Goal: Task Accomplishment & Management: Use online tool/utility

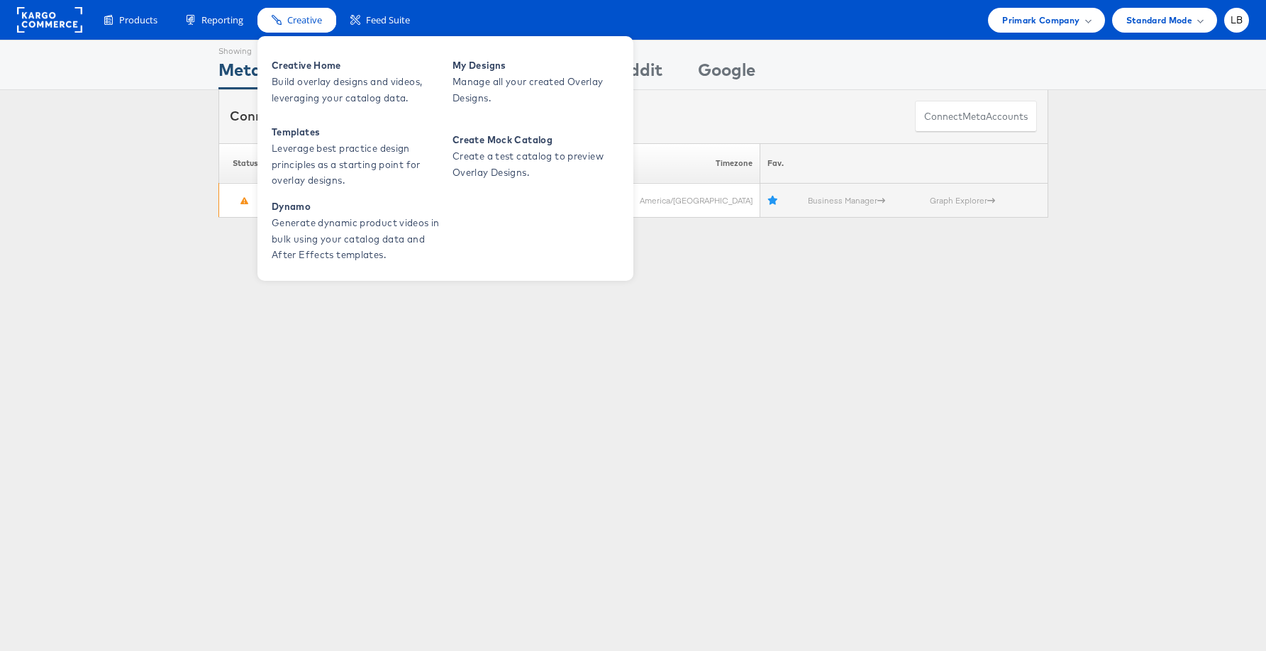
click at [305, 18] on span "Creative" at bounding box center [304, 19] width 35 height 13
click at [298, 74] on span "Build overlay designs and videos, leveraging your catalog data." at bounding box center [357, 90] width 170 height 33
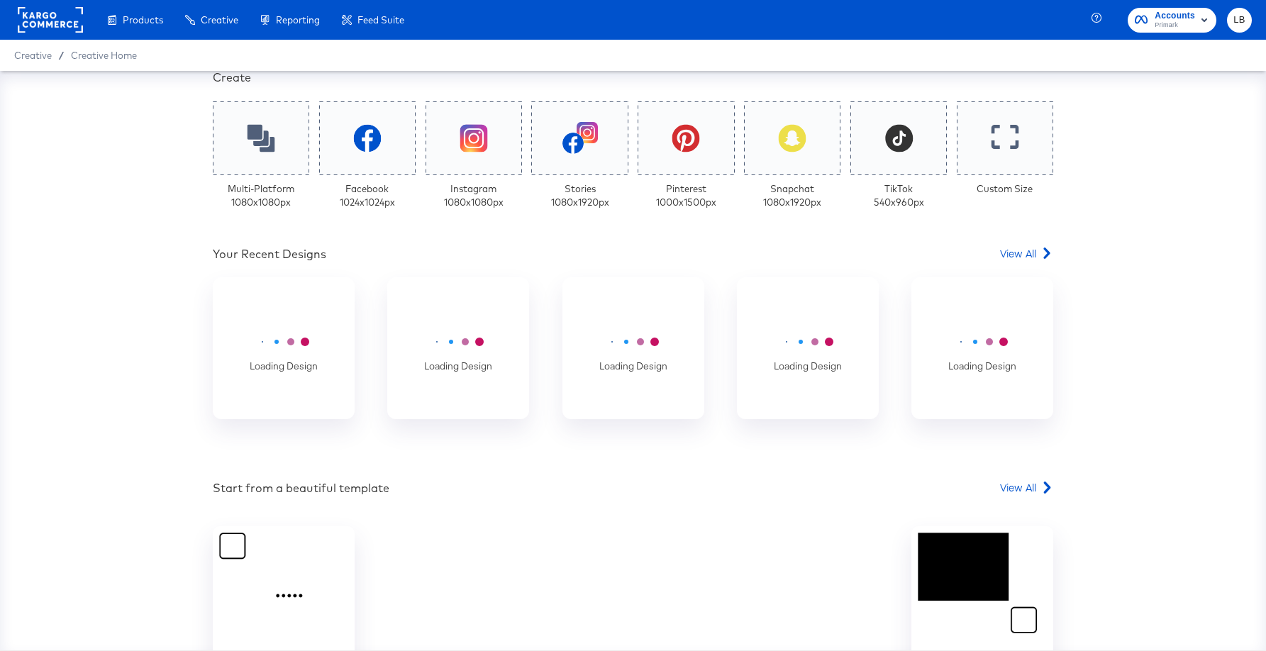
scroll to position [330, 0]
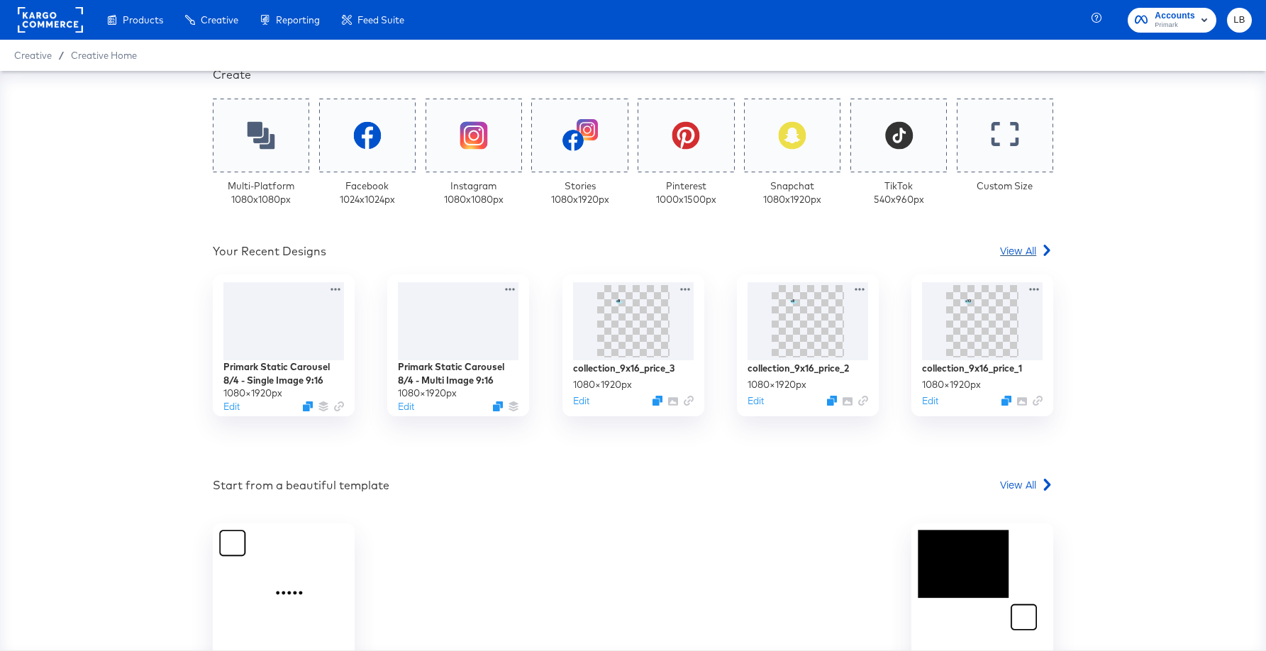
click at [1023, 253] on span "View All" at bounding box center [1018, 250] width 36 height 14
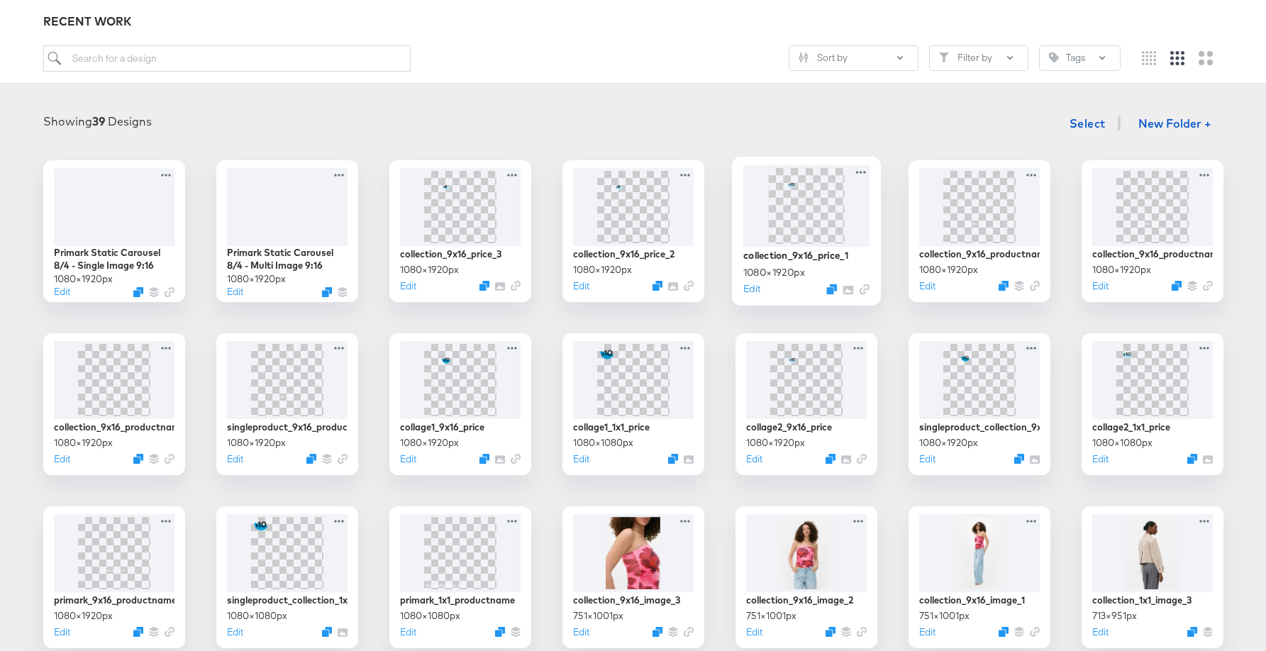
scroll to position [391, 0]
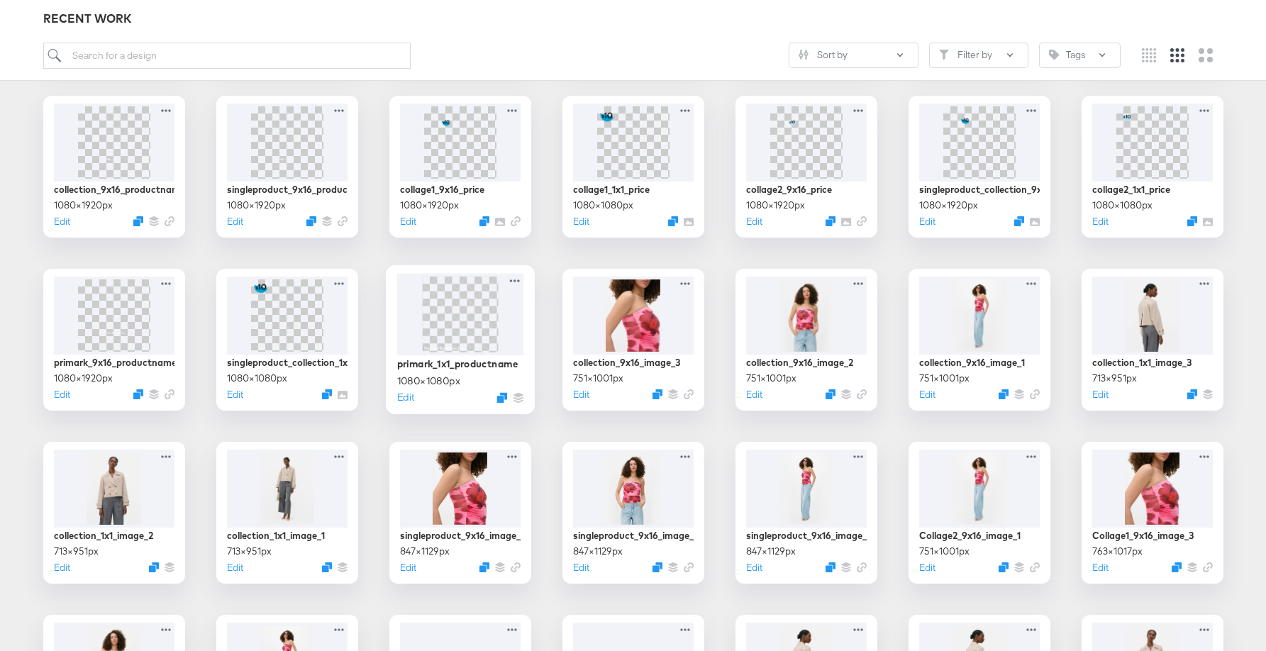
click at [431, 326] on img at bounding box center [460, 314] width 76 height 76
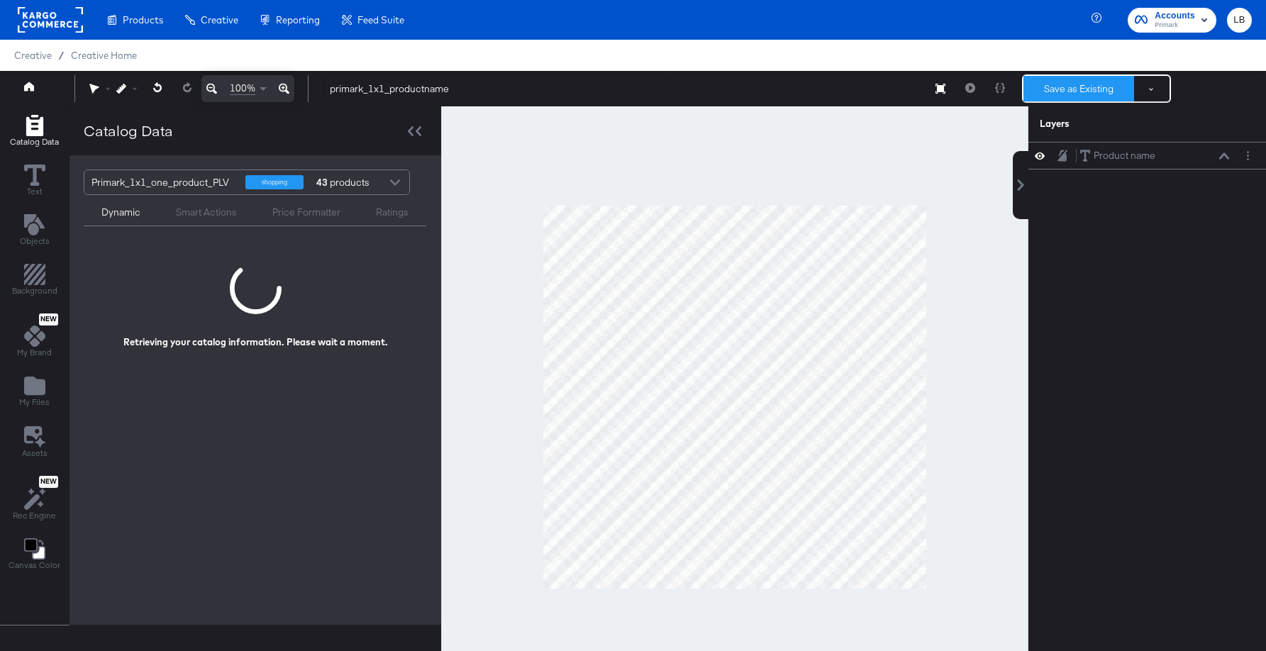
click at [1079, 89] on button "Save as Existing" at bounding box center [1079, 89] width 111 height 26
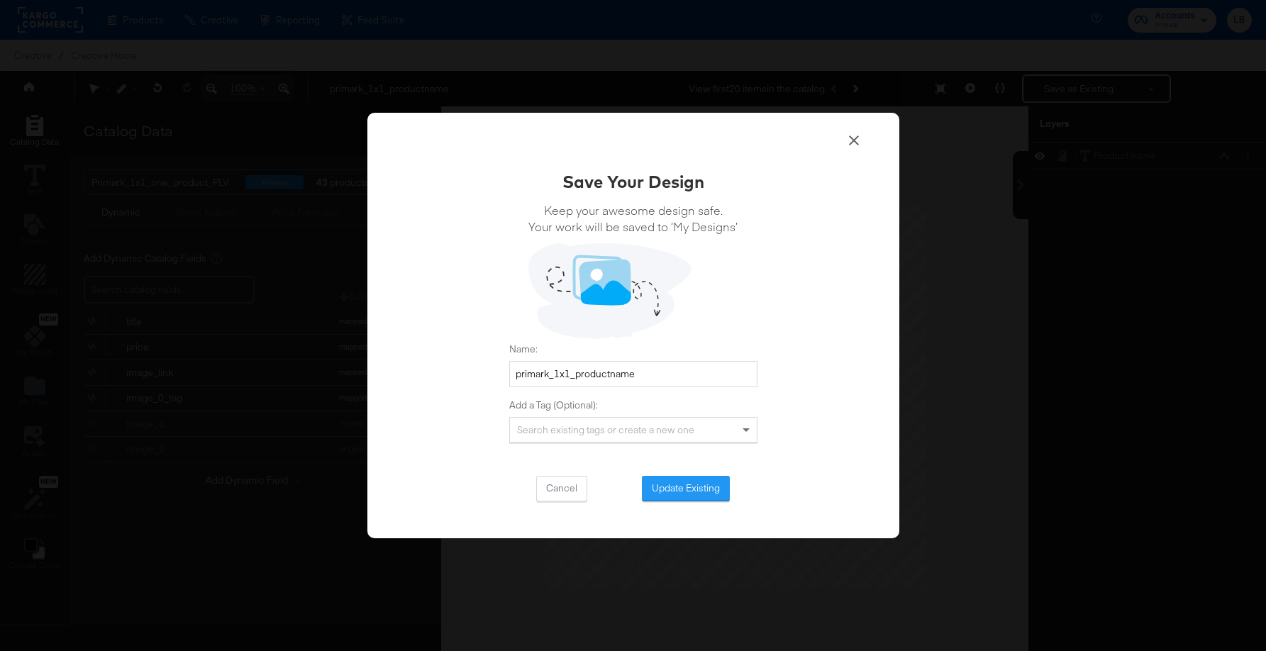
click at [855, 138] on icon at bounding box center [854, 140] width 17 height 17
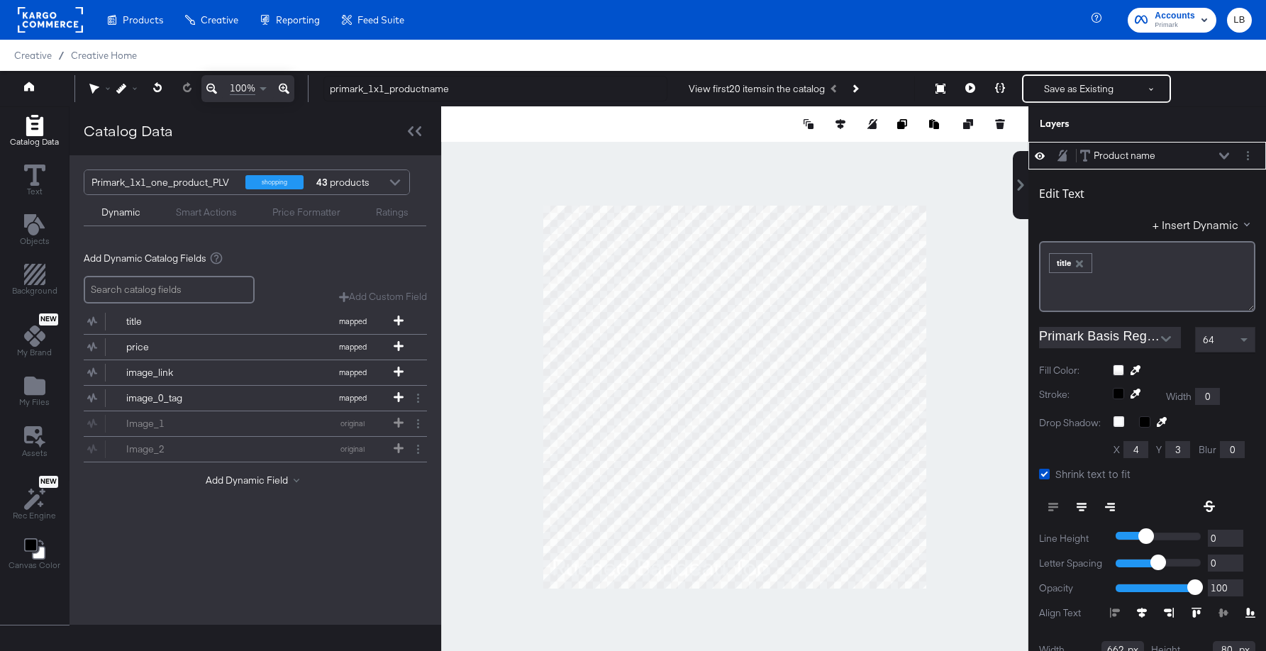
scroll to position [14, 0]
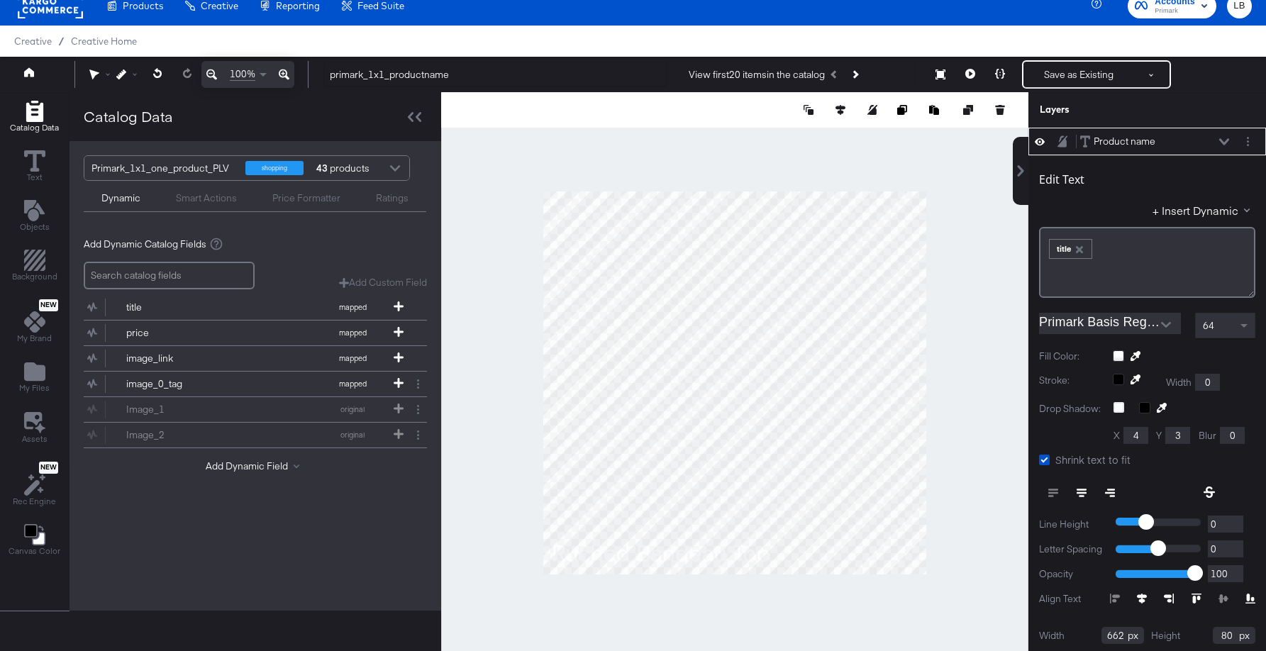
click at [927, 363] on div at bounding box center [734, 382] width 587 height 581
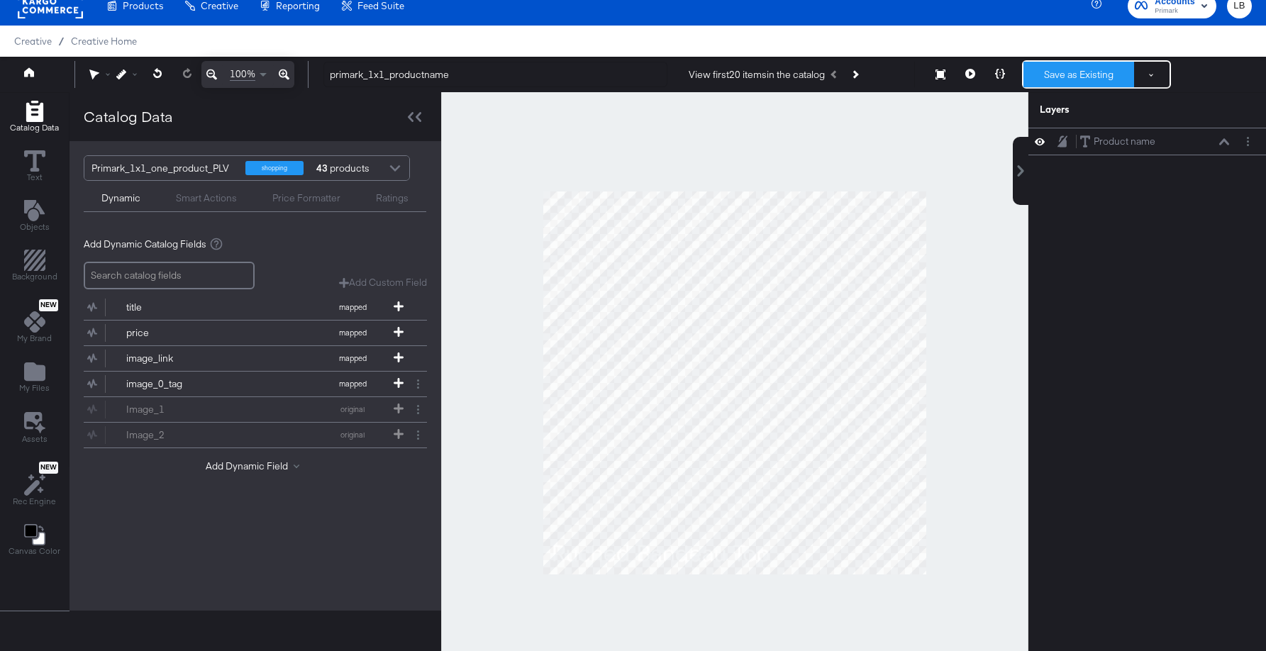
click at [1066, 76] on button "Save as Existing" at bounding box center [1079, 75] width 111 height 26
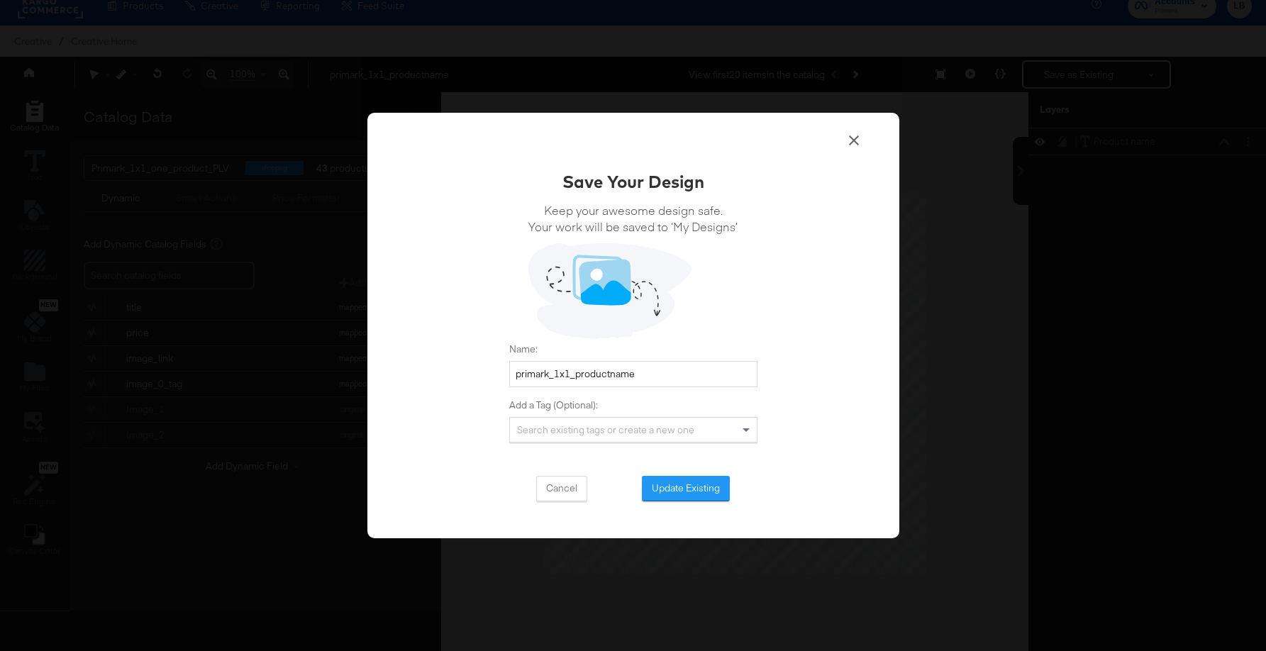
click at [863, 133] on div "Save Your Design Keep your awesome design safe. Your work will be saved to ‘My …" at bounding box center [634, 326] width 532 height 426
click at [851, 143] on icon at bounding box center [854, 141] width 10 height 10
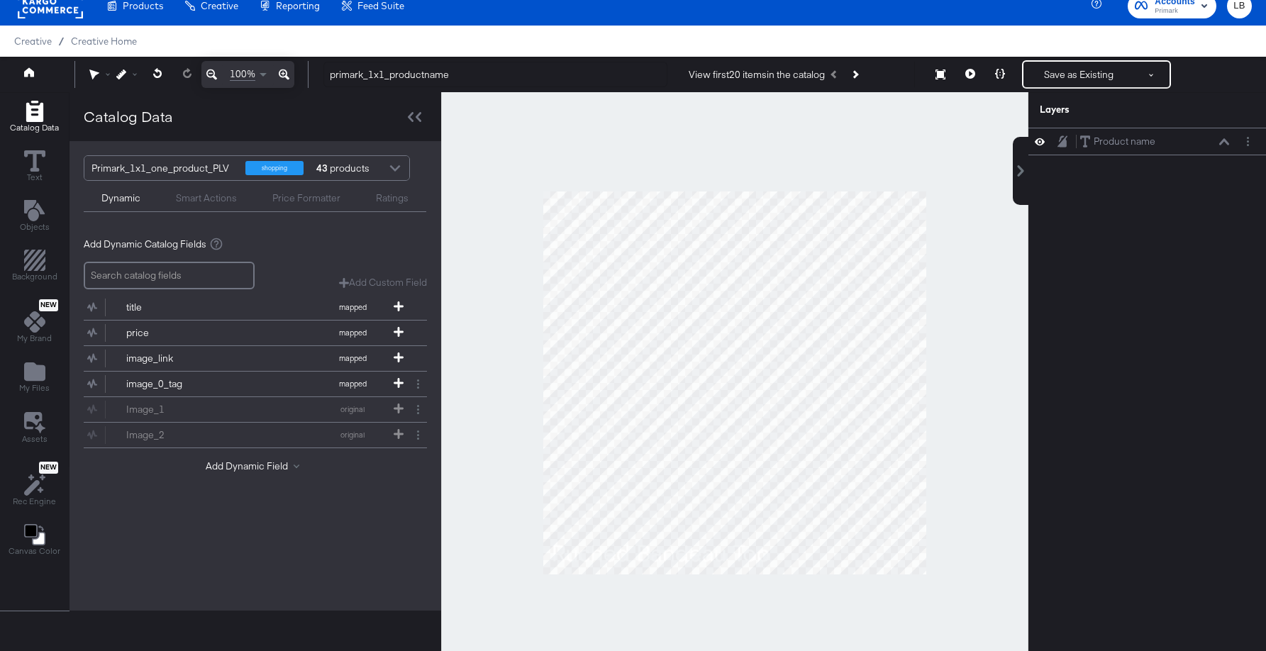
click at [28, 67] on button at bounding box center [42, 75] width 57 height 26
click at [33, 78] on link at bounding box center [29, 73] width 10 height 13
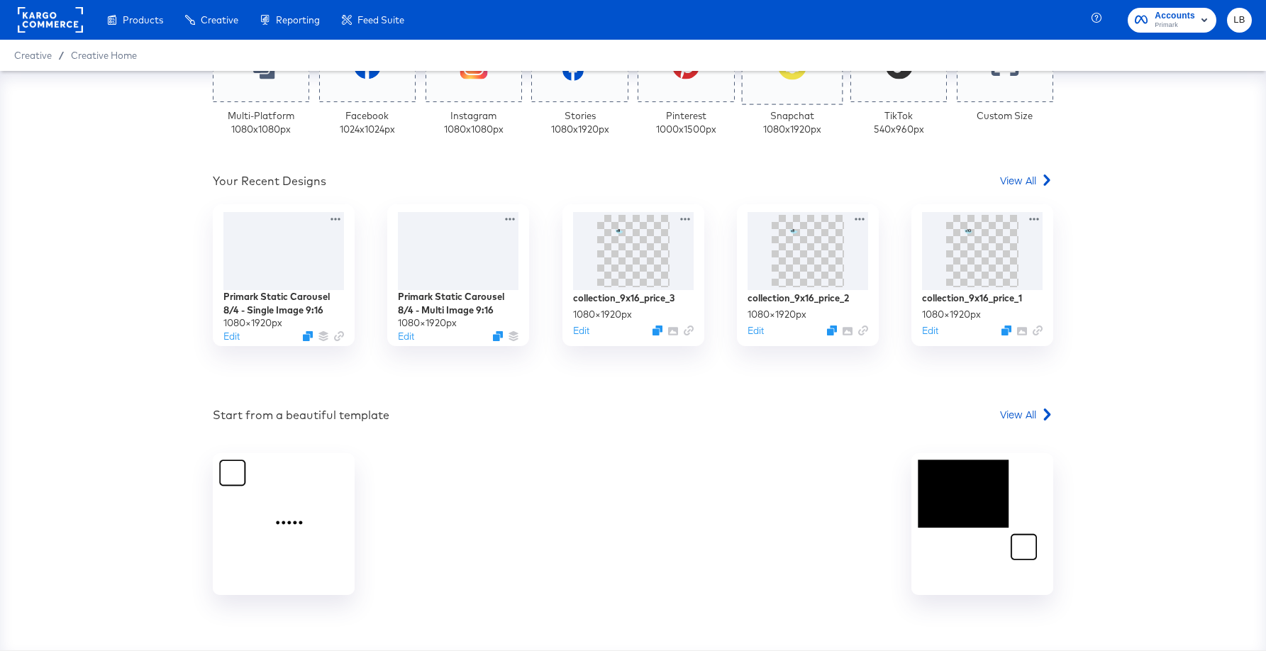
scroll to position [423, 0]
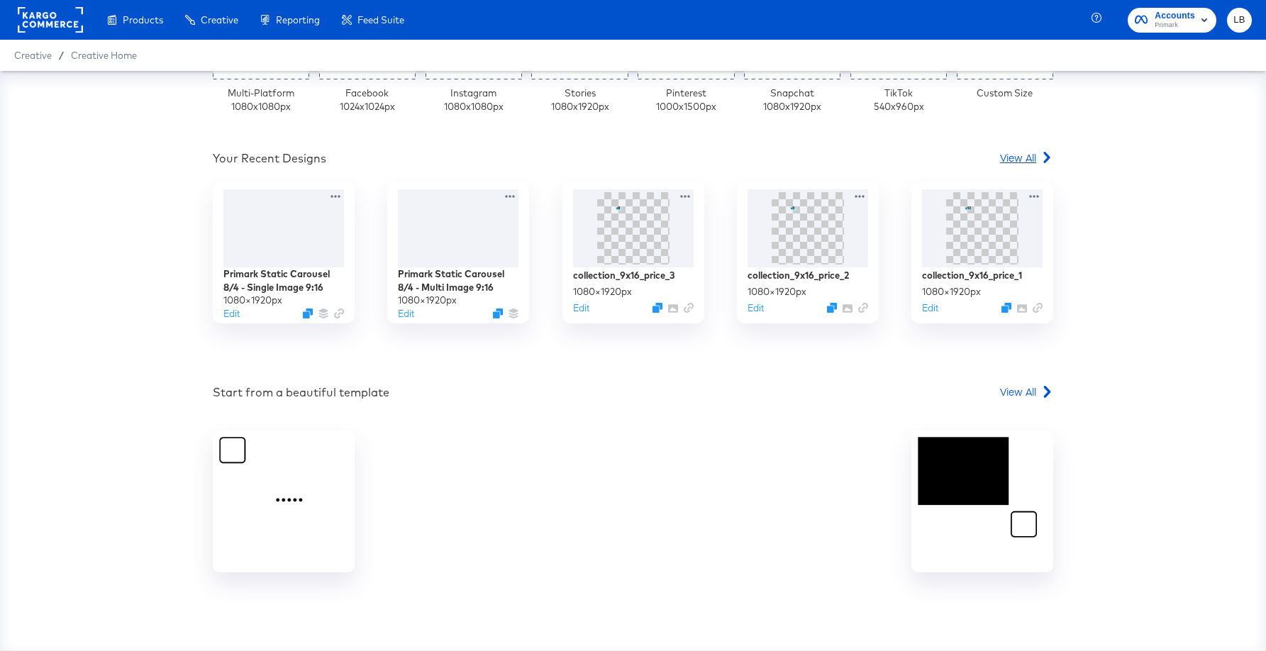
click at [1033, 153] on span "View All" at bounding box center [1018, 157] width 36 height 14
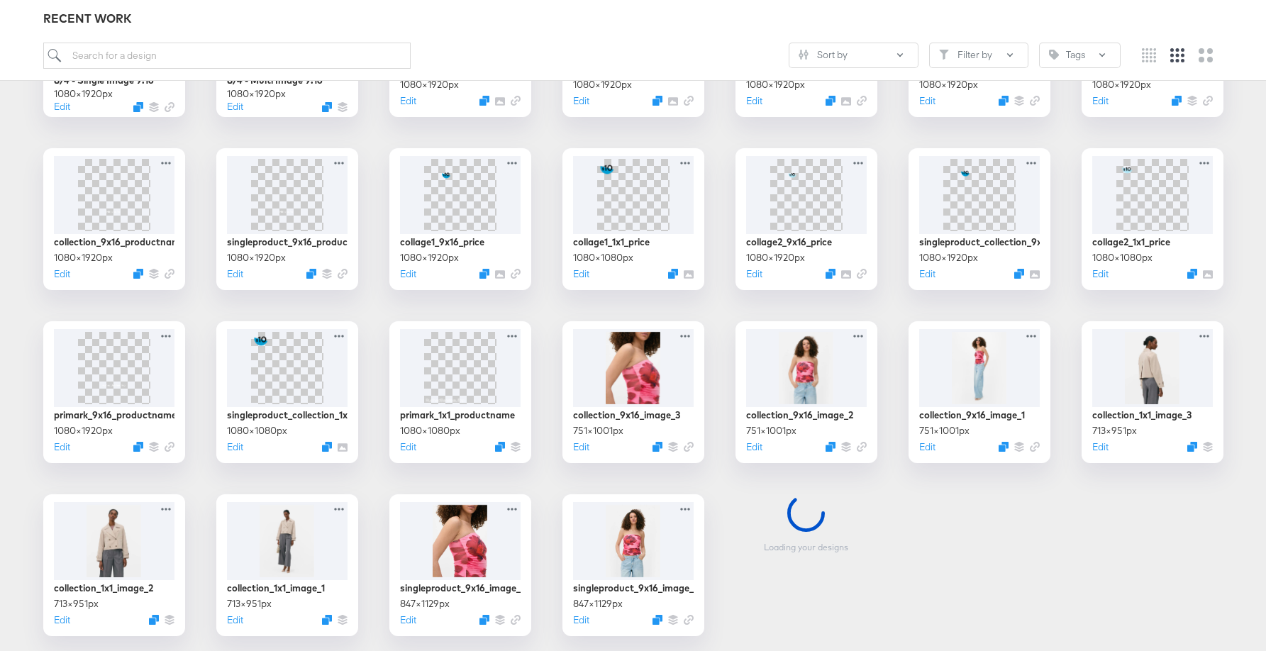
scroll to position [346, 0]
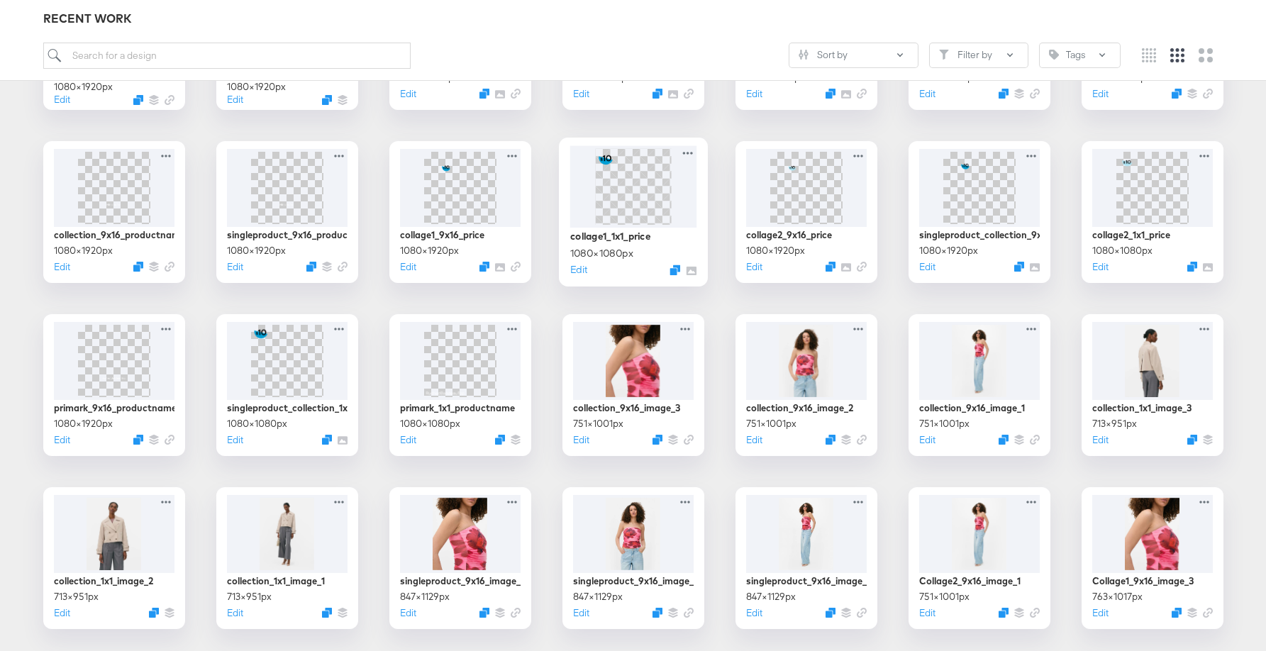
click at [617, 185] on img at bounding box center [633, 186] width 76 height 76
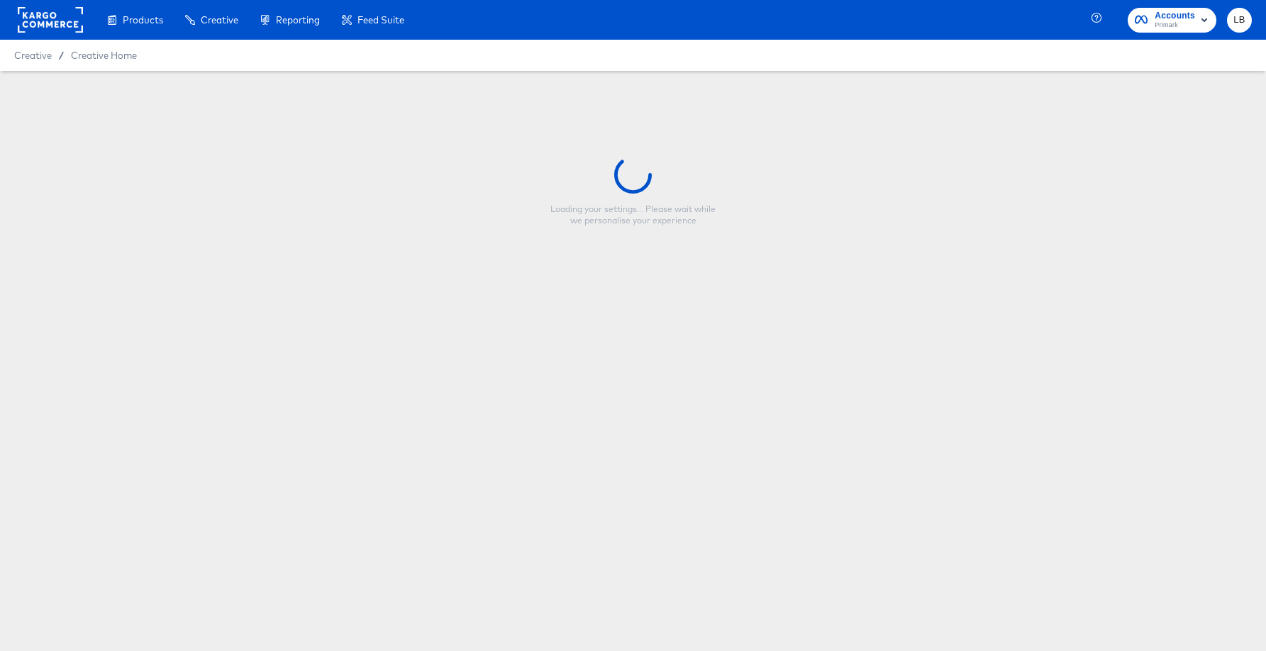
type input "collage1_1x1_price"
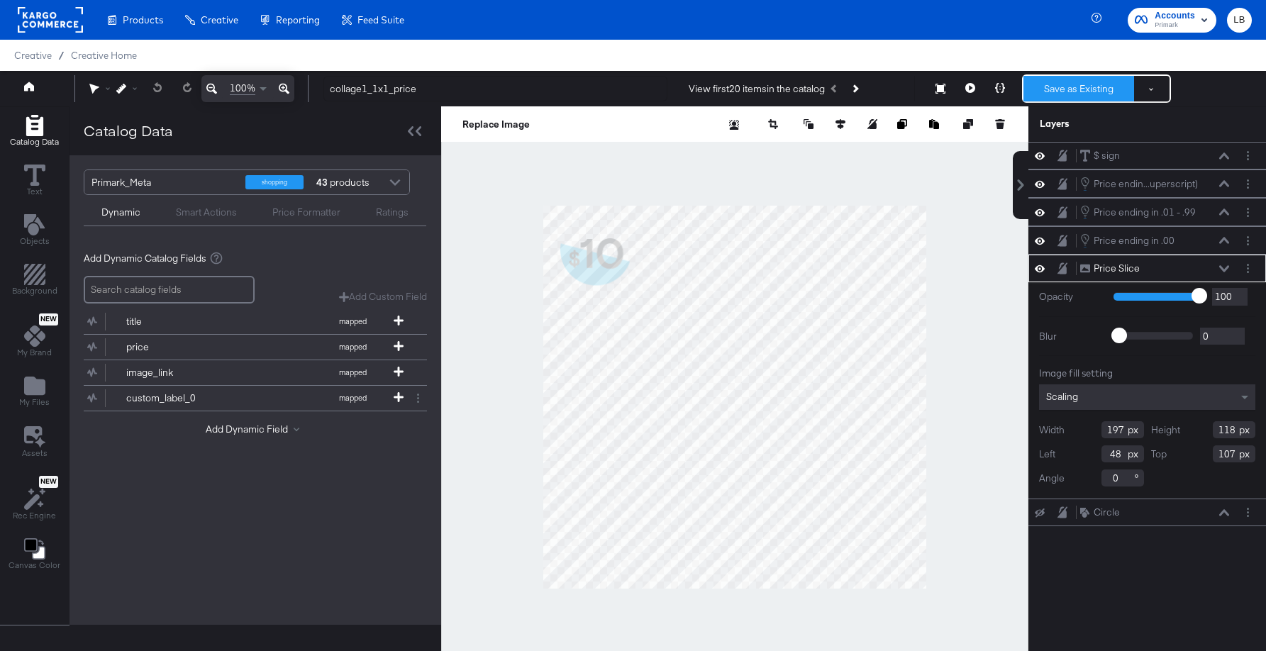
click at [1071, 79] on button "Save as Existing" at bounding box center [1079, 89] width 111 height 26
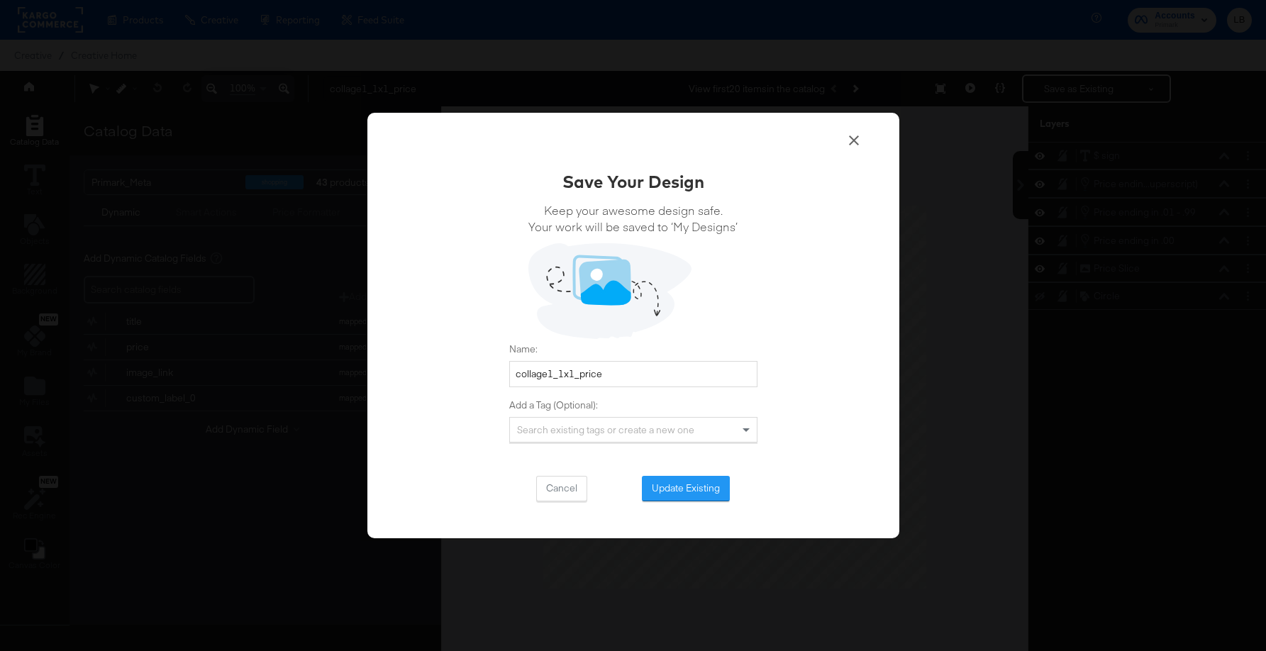
click at [857, 136] on icon at bounding box center [854, 141] width 10 height 10
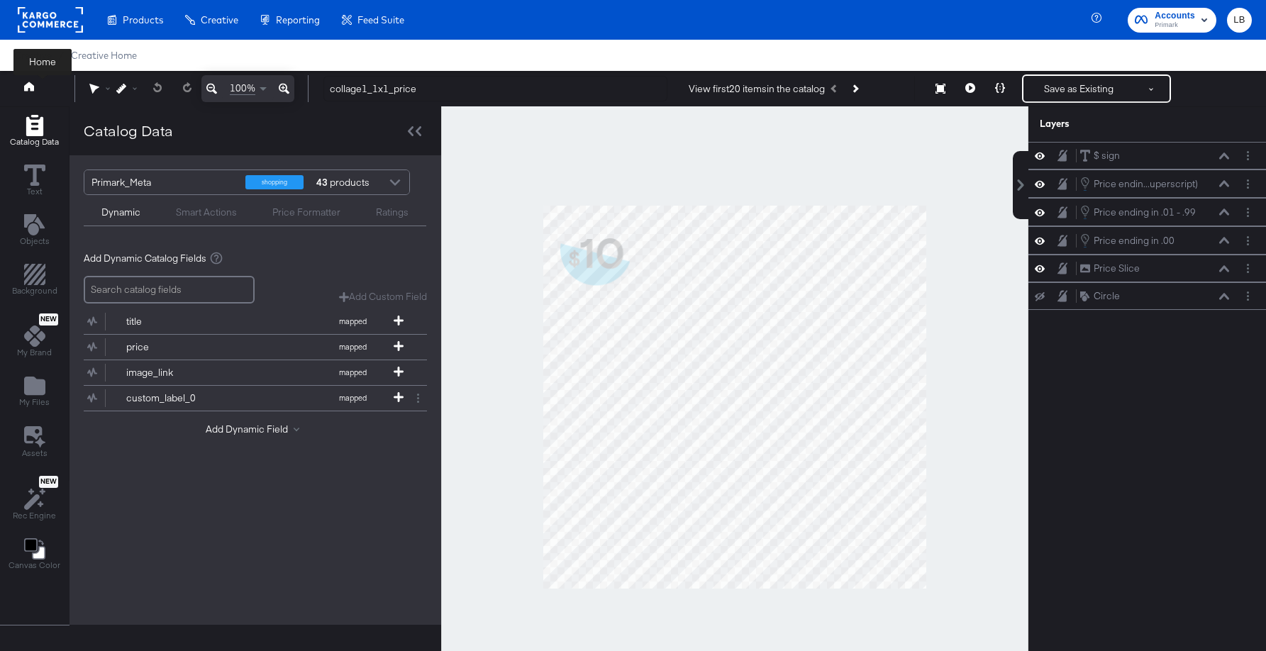
click at [41, 82] on button at bounding box center [42, 89] width 57 height 26
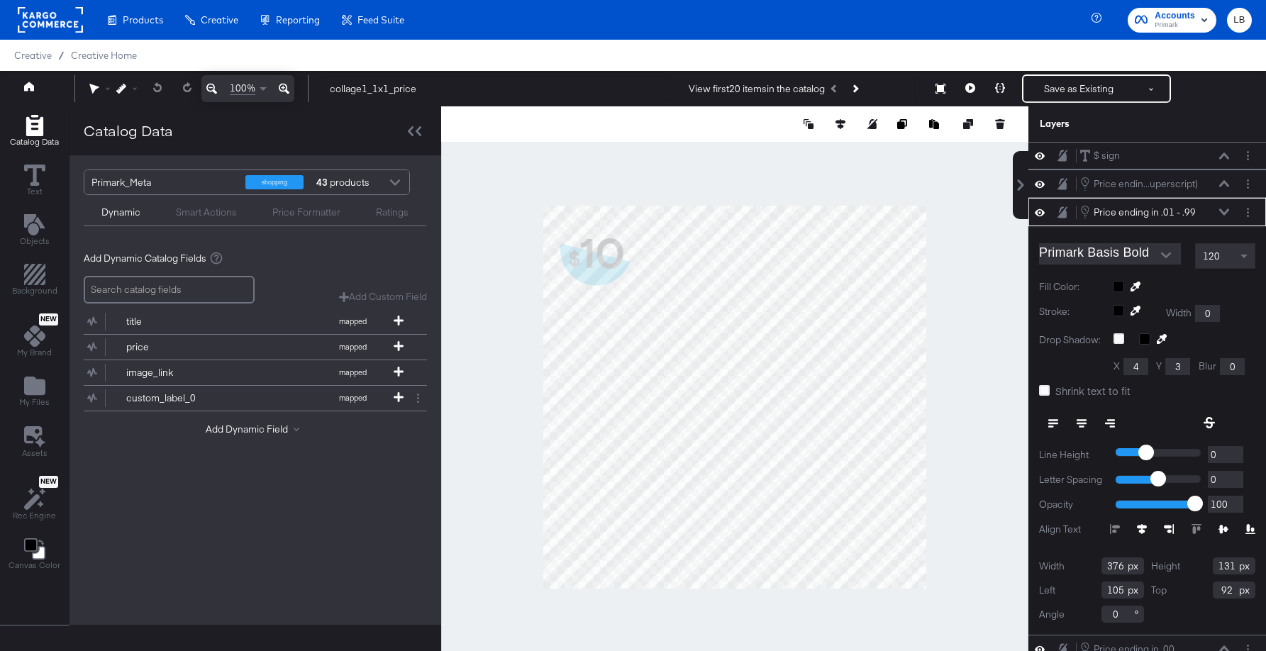
click at [655, 170] on div at bounding box center [734, 396] width 587 height 581
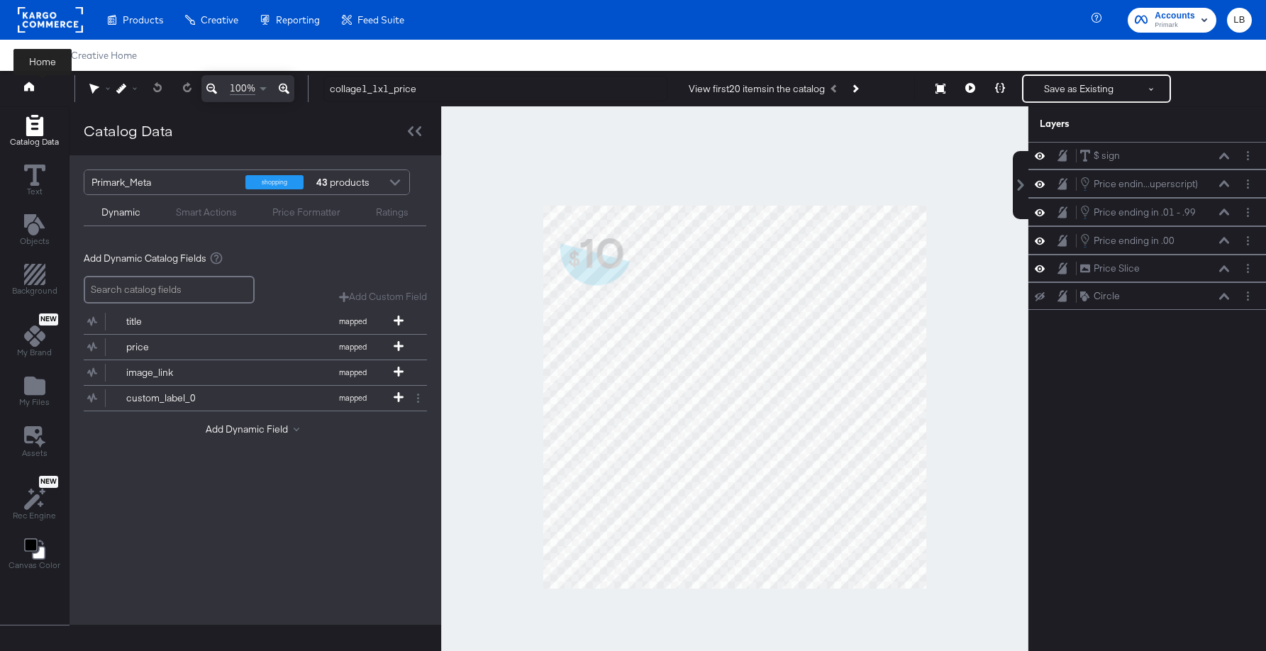
click at [24, 86] on icon at bounding box center [29, 87] width 10 height 10
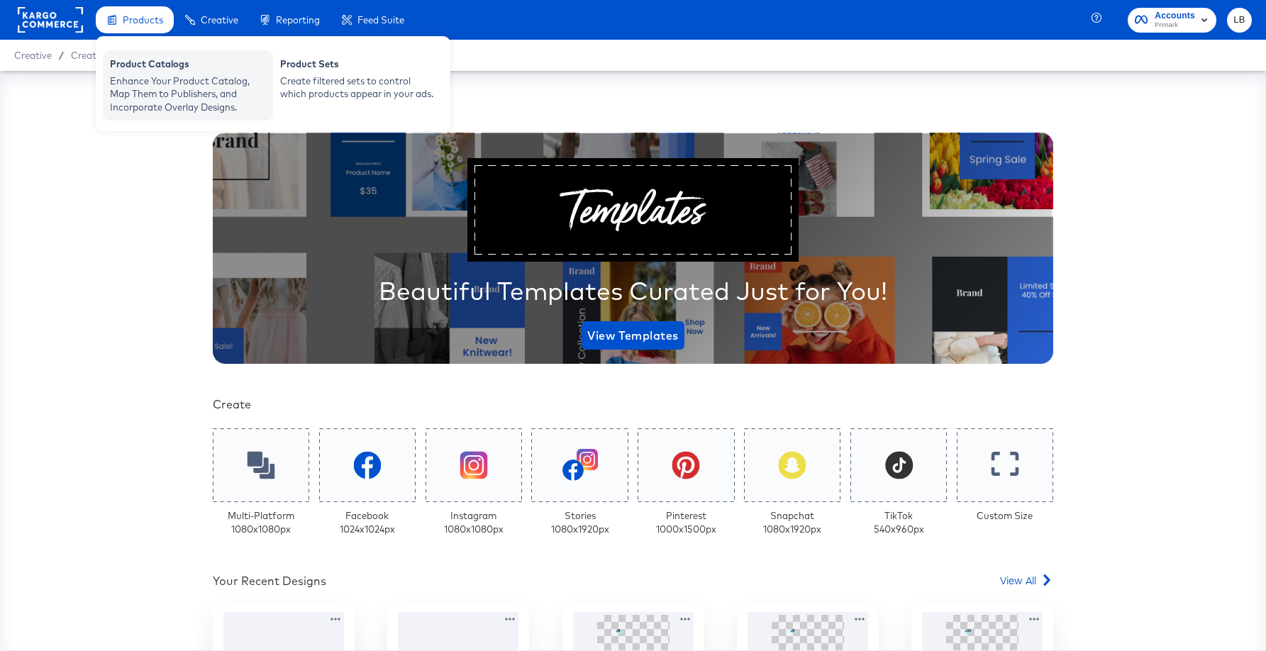
click at [171, 77] on div "Enhance Your Product Catalog, Map Them to Publishers, and Incorporate Overlay D…" at bounding box center [188, 94] width 156 height 40
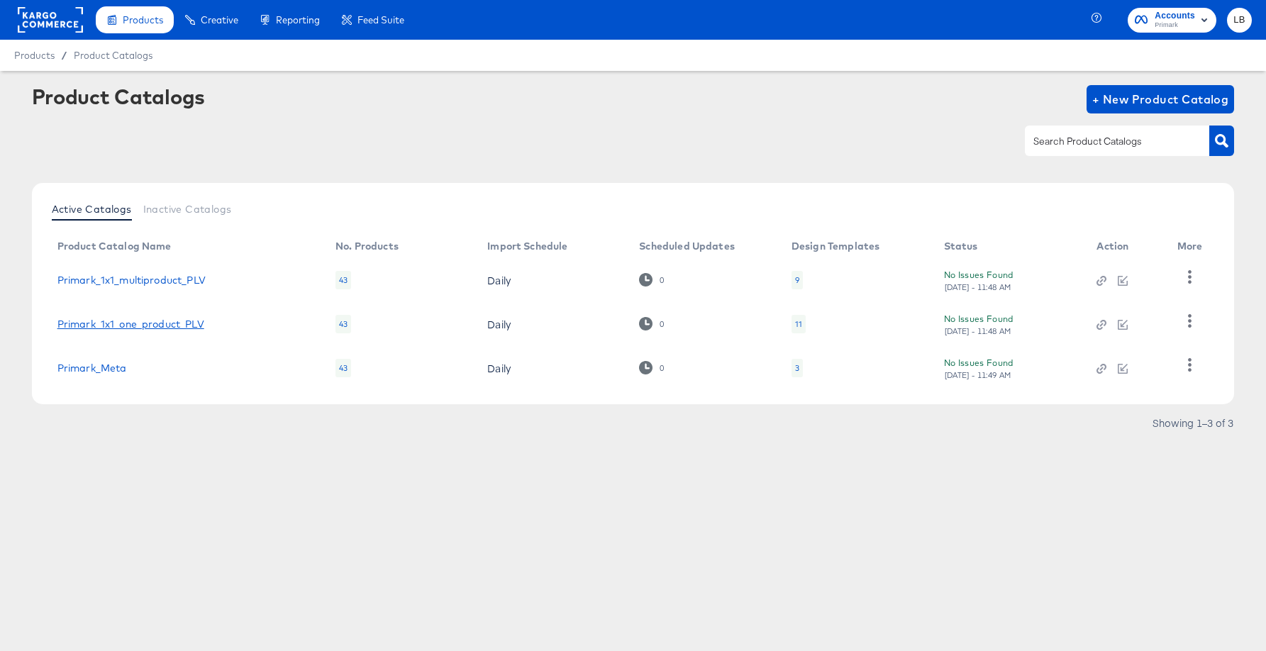
click at [183, 326] on link "Primark_1x1_one_product_PLV" at bounding box center [130, 324] width 147 height 11
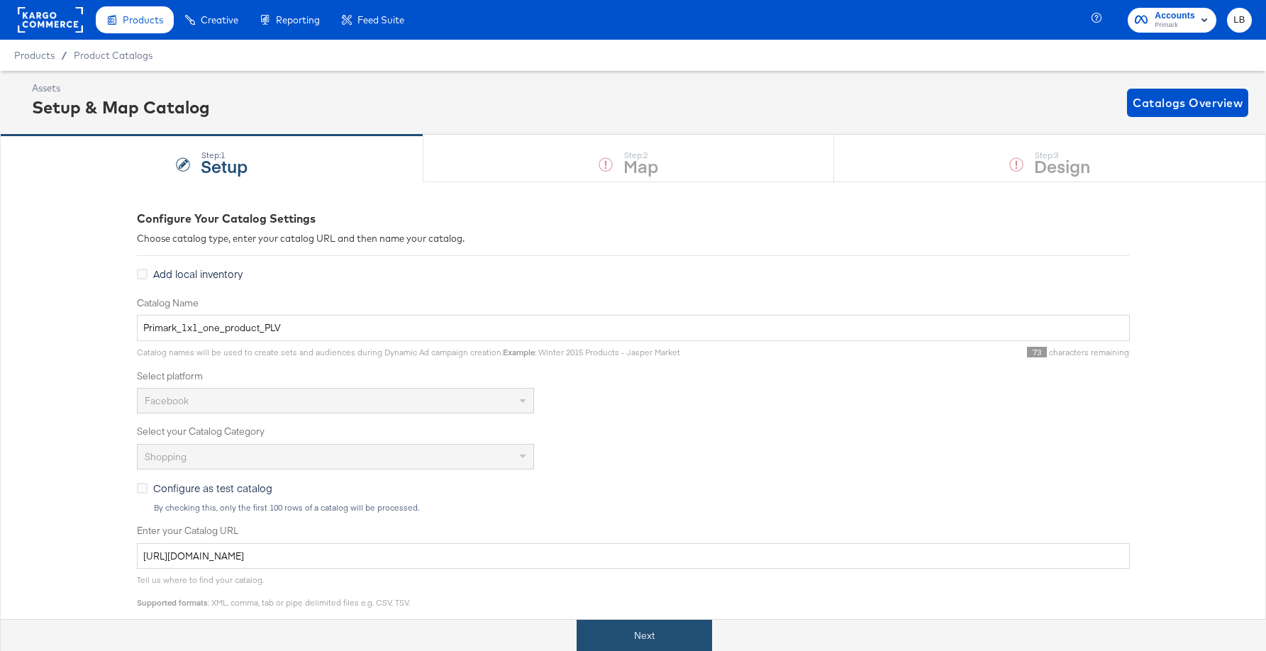
click at [680, 631] on button "Next" at bounding box center [645, 636] width 136 height 32
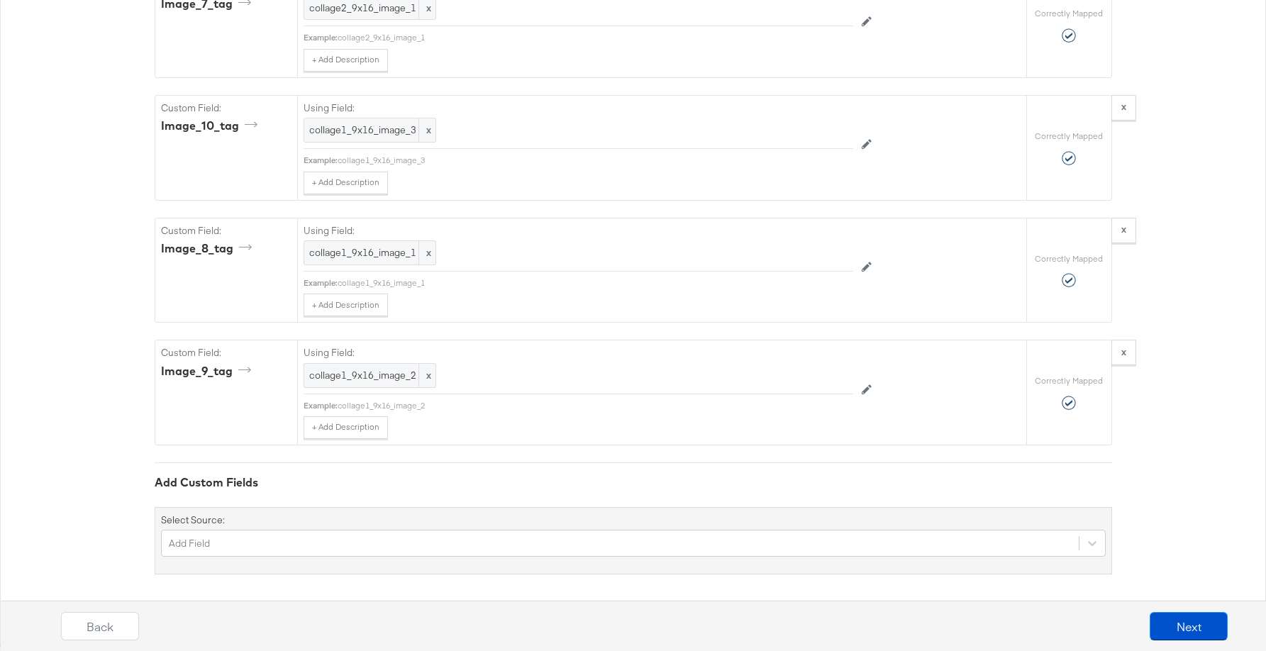
scroll to position [2323, 0]
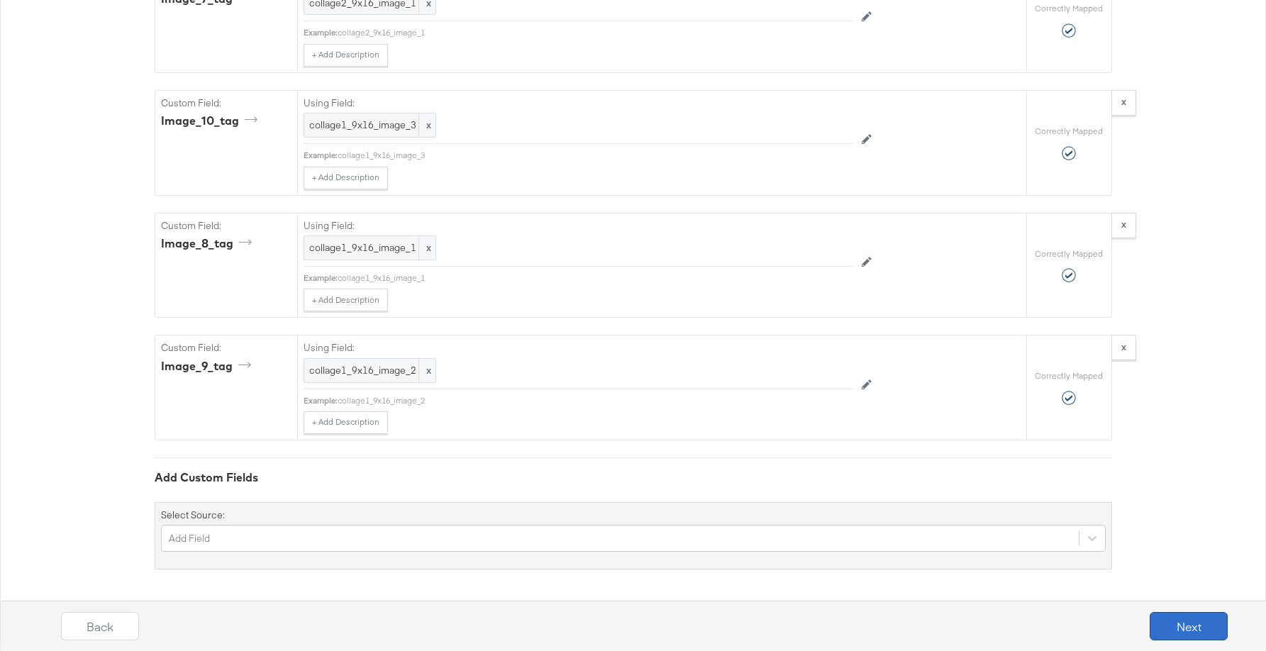
click at [1188, 627] on button "Next" at bounding box center [1189, 626] width 78 height 28
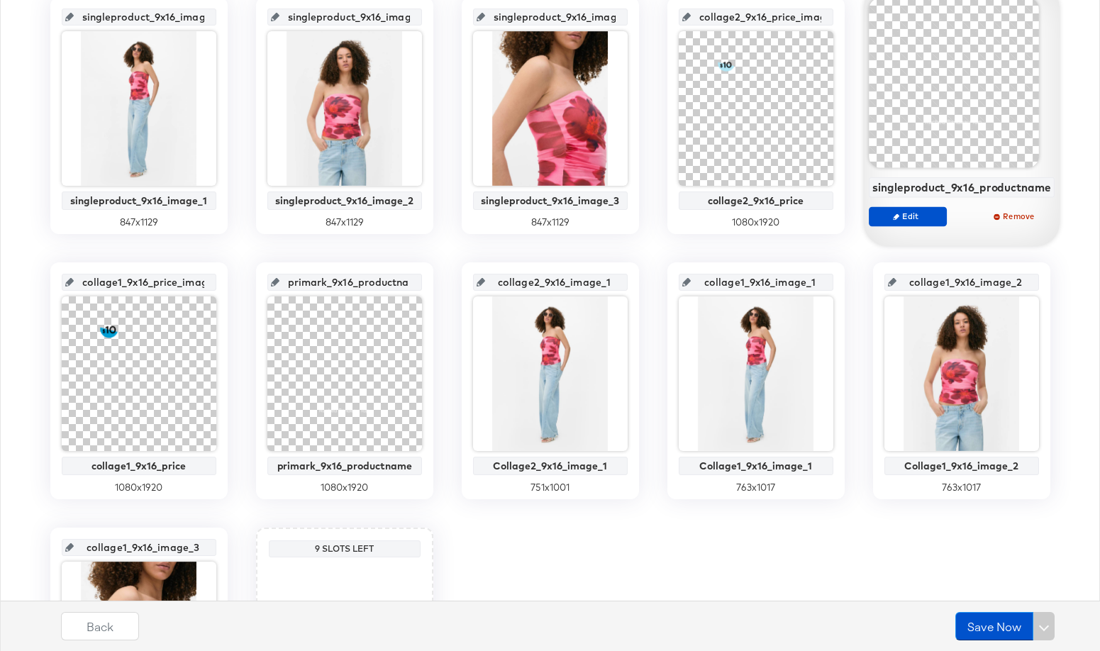
scroll to position [342, 0]
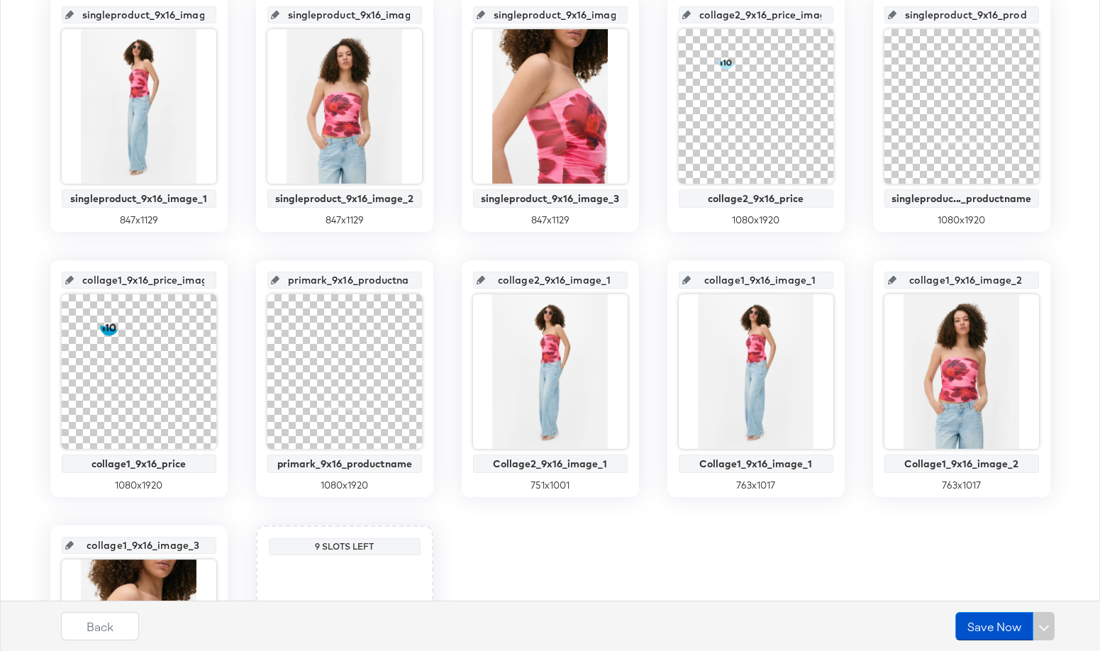
click at [917, 540] on div "singleproduct_9x16_image_1 singleproduct_9x16_image_1 847 x 1129 singleproduct_…" at bounding box center [550, 379] width 1085 height 768
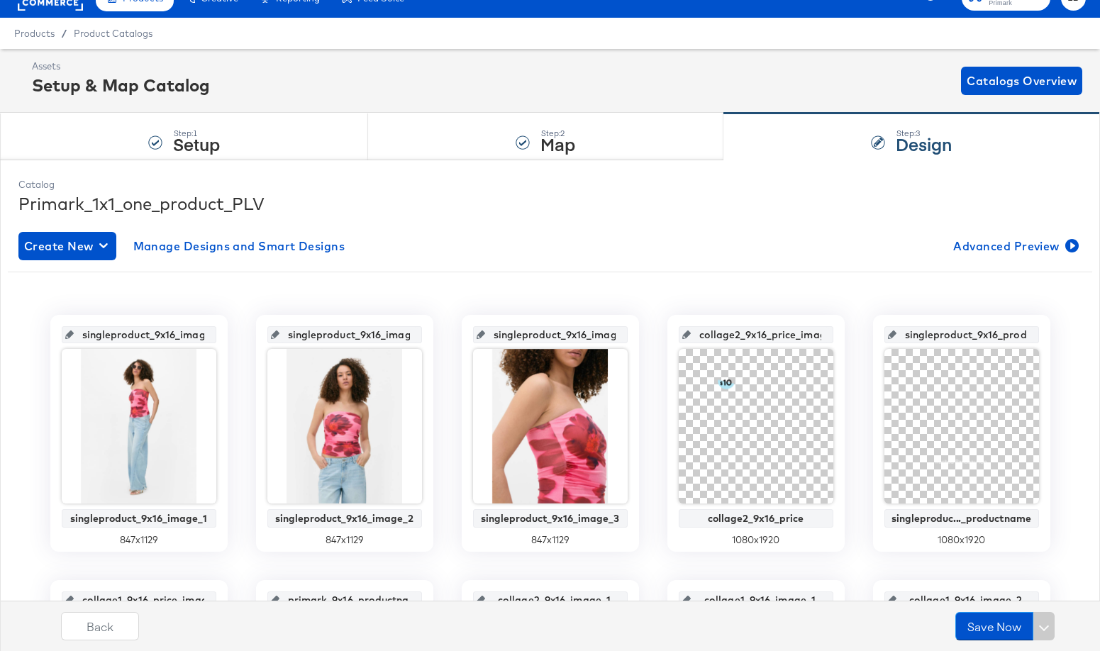
scroll to position [0, 0]
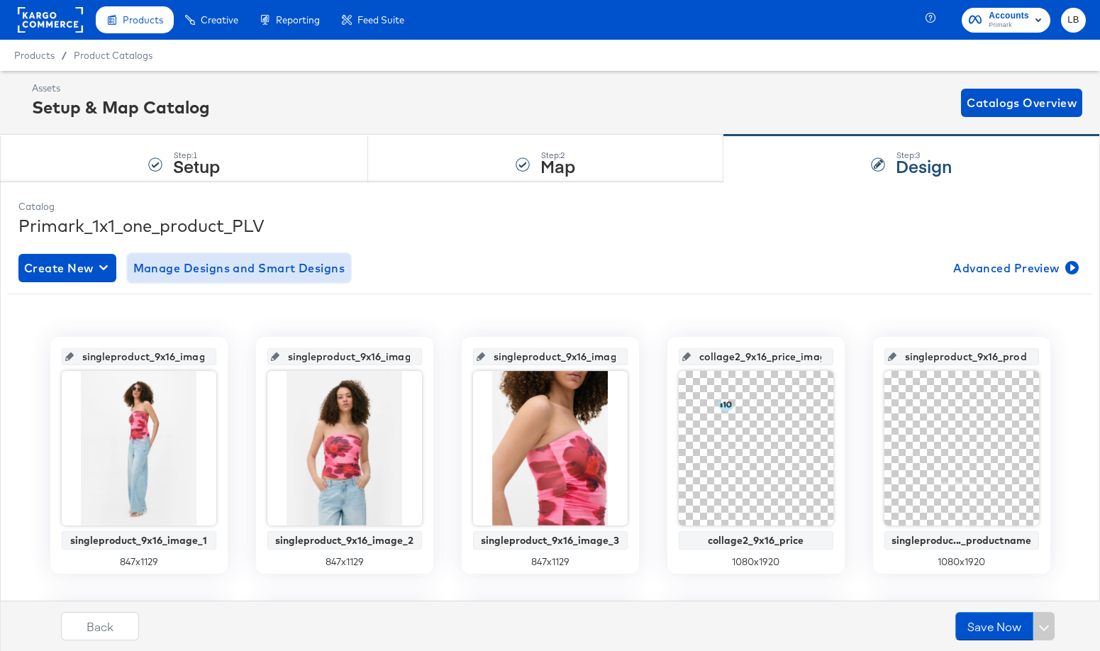
click at [284, 272] on span "Manage Designs and Smart Designs" at bounding box center [239, 268] width 212 height 20
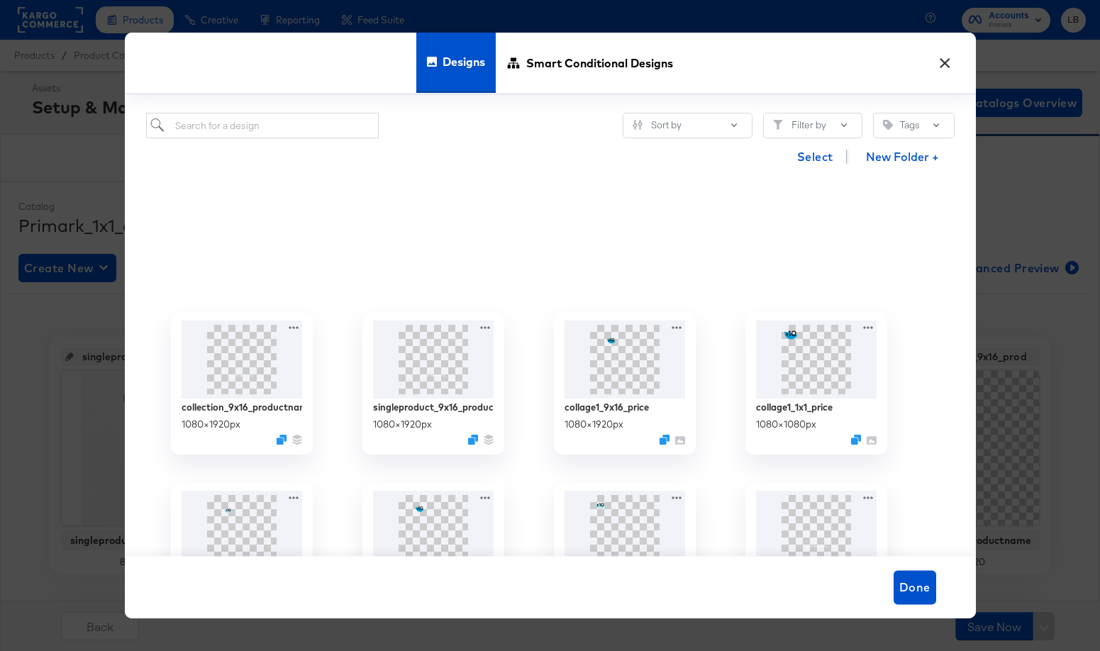
scroll to position [705, 0]
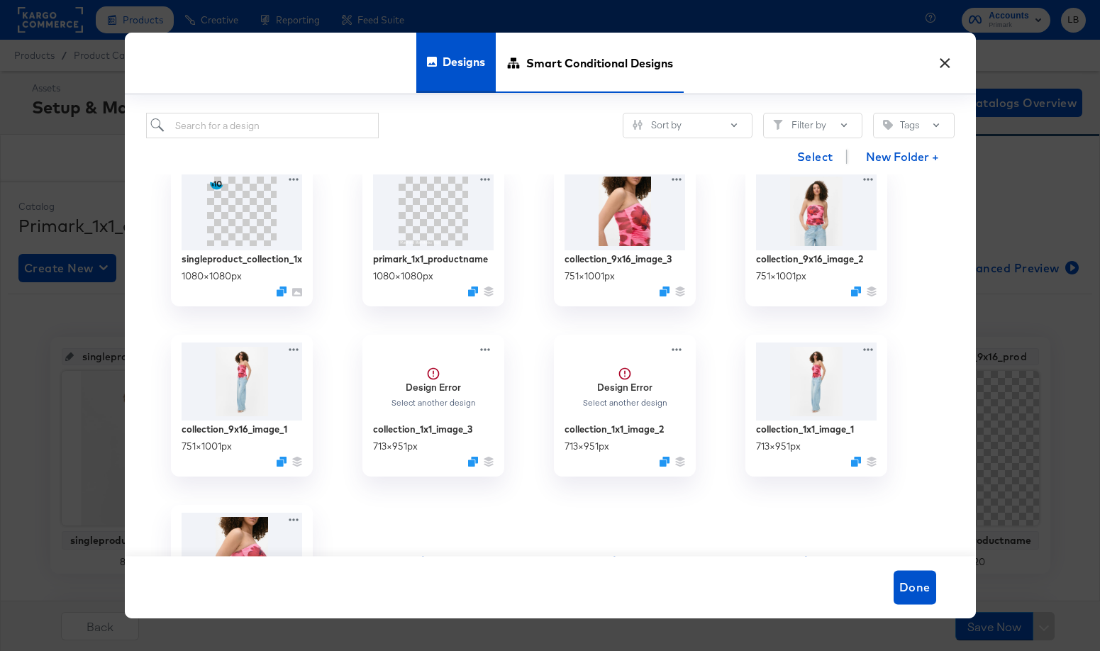
click at [619, 67] on span "Smart Conditional Designs" at bounding box center [599, 62] width 147 height 62
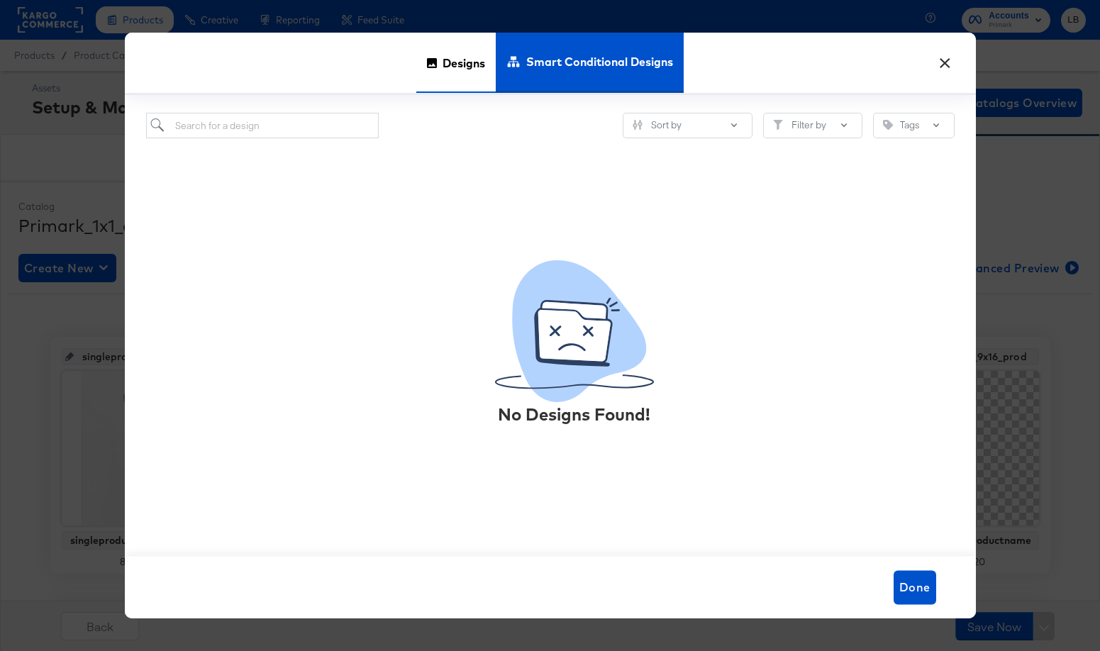
click at [475, 53] on span "Designs" at bounding box center [464, 62] width 43 height 62
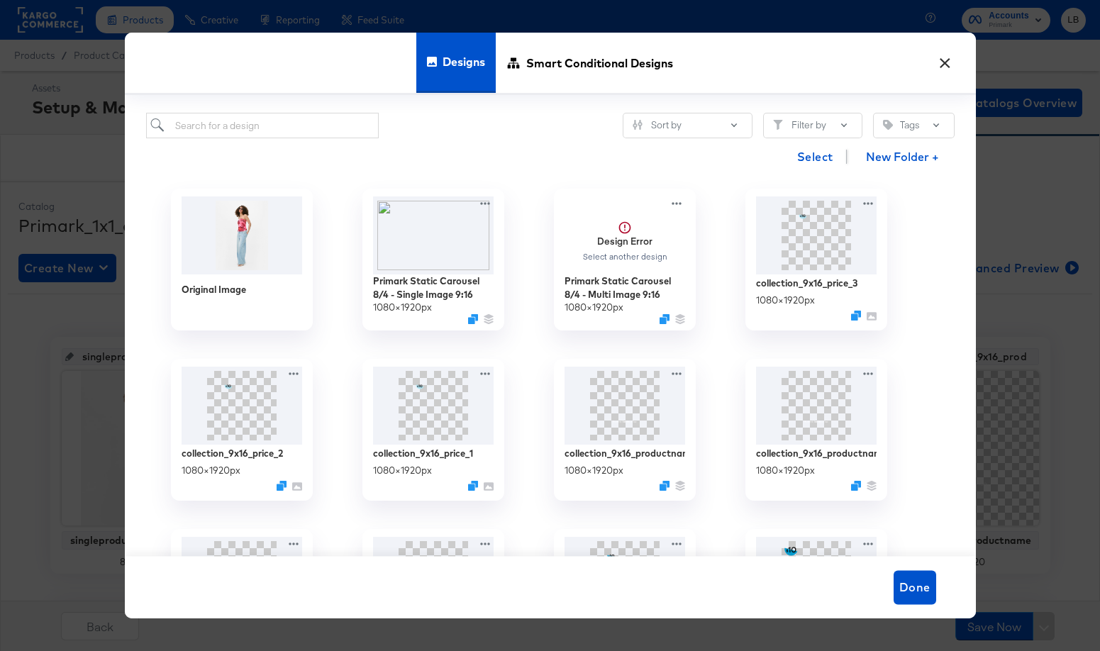
click at [951, 60] on button "×" at bounding box center [946, 60] width 26 height 26
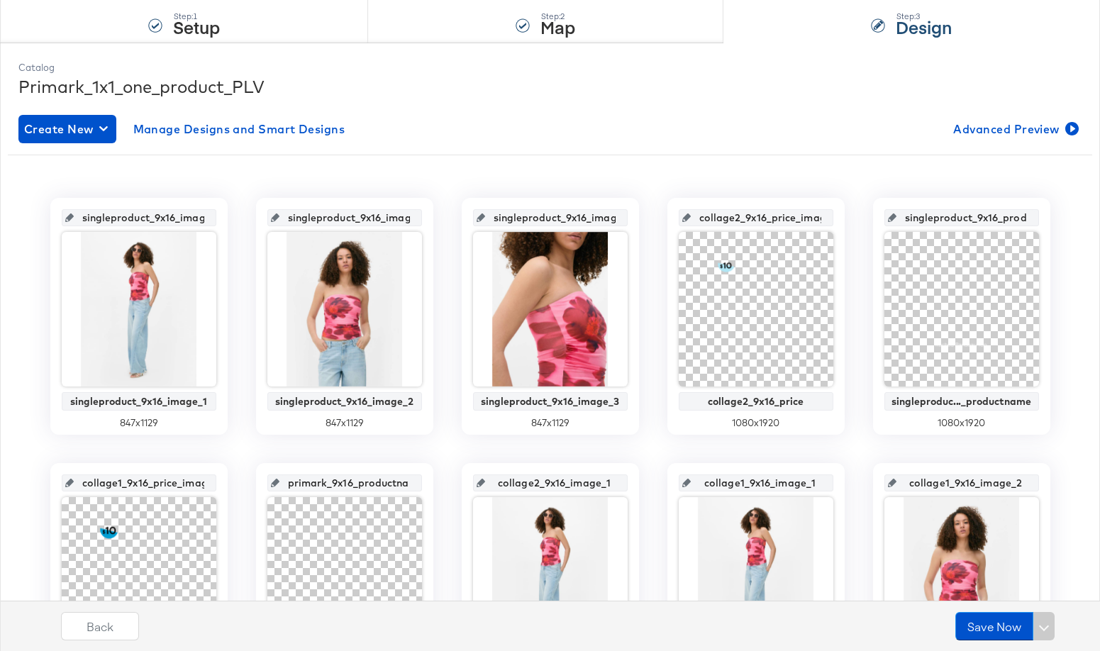
scroll to position [0, 0]
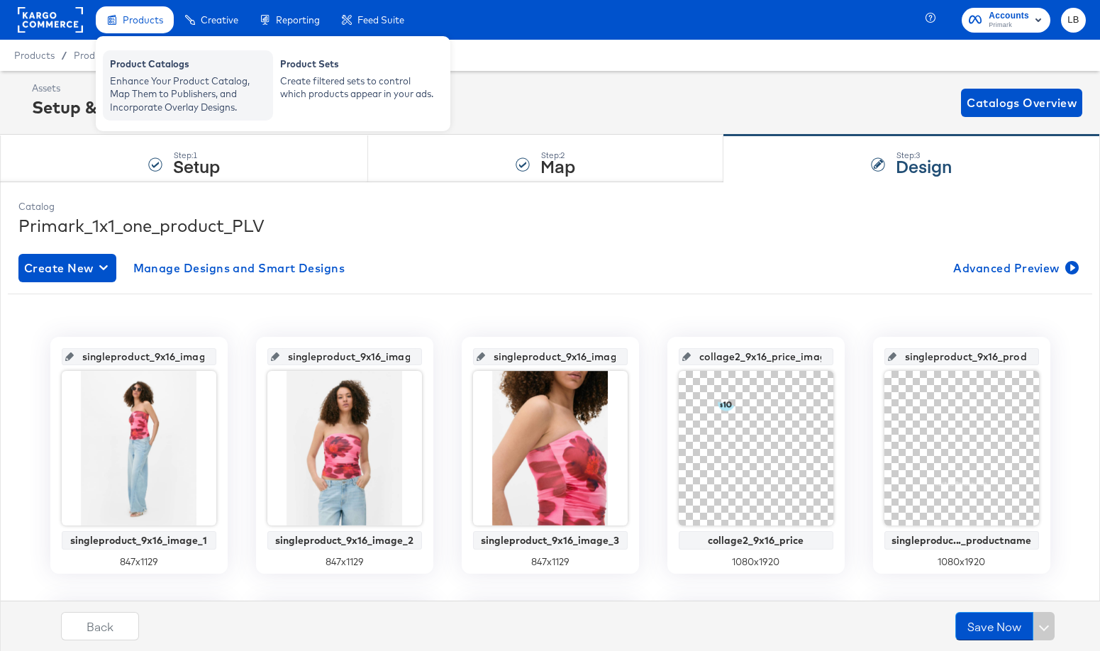
click at [143, 67] on div "Product Catalogs" at bounding box center [188, 65] width 156 height 17
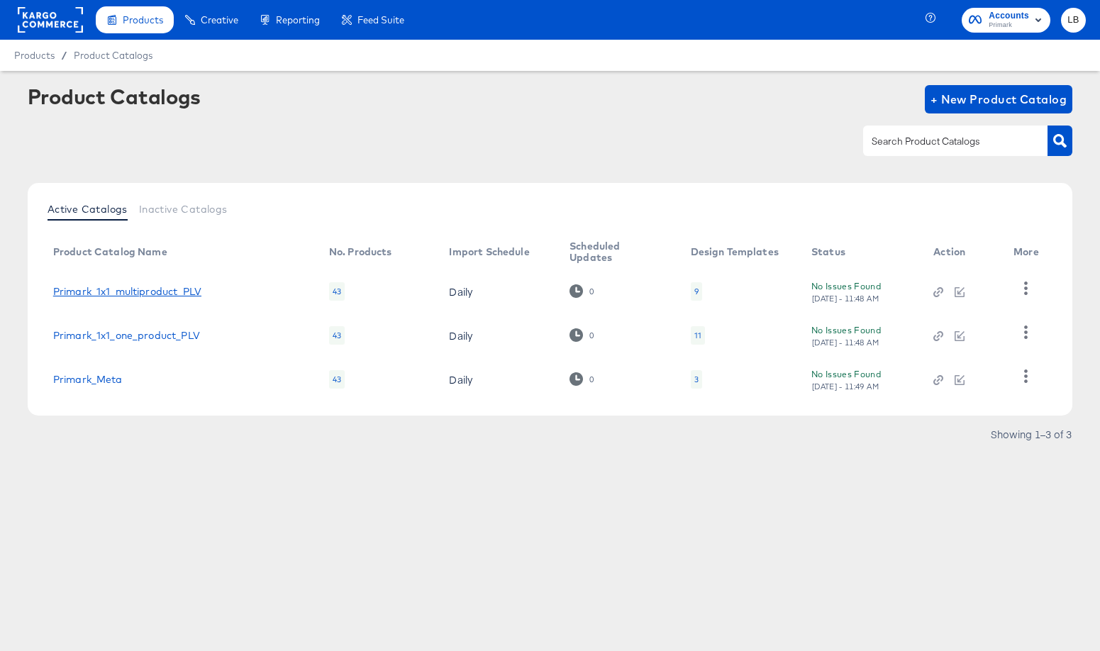
click at [179, 292] on link "Primark_1x1_multiproduct_PLV" at bounding box center [127, 291] width 148 height 11
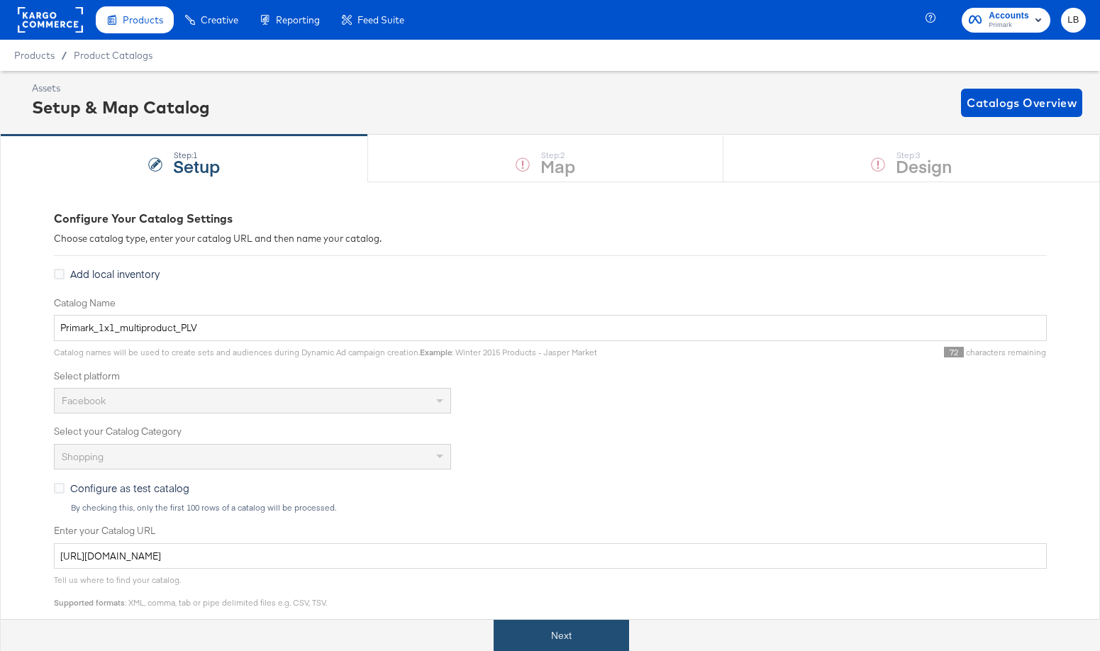
click at [547, 639] on button "Next" at bounding box center [562, 636] width 136 height 32
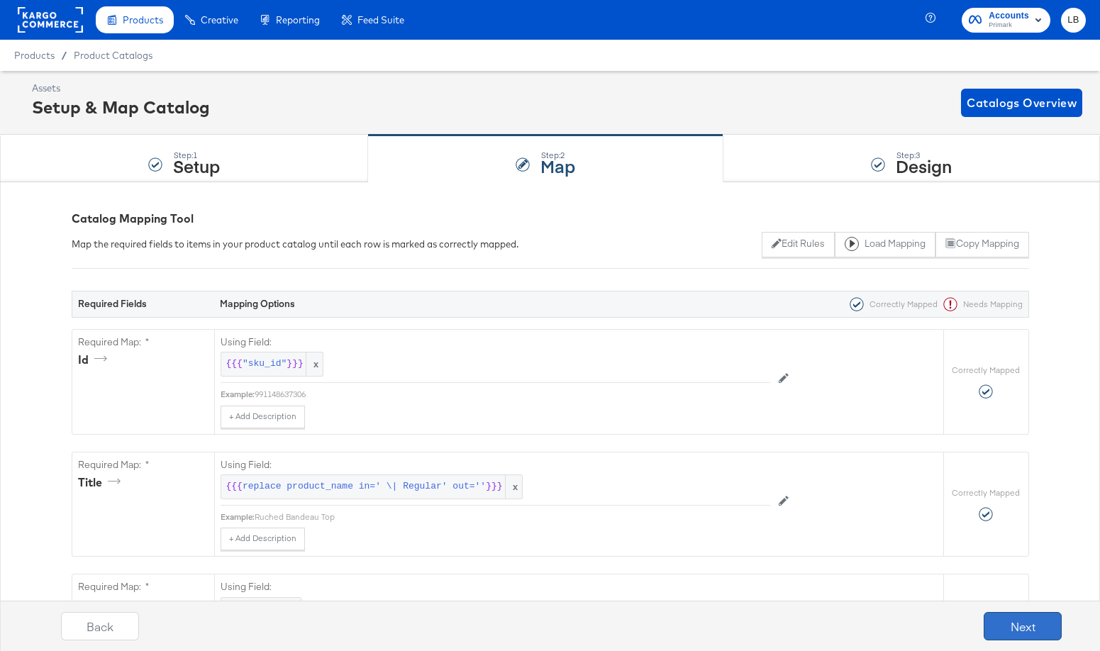
click at [1042, 626] on button "Next" at bounding box center [1023, 626] width 78 height 28
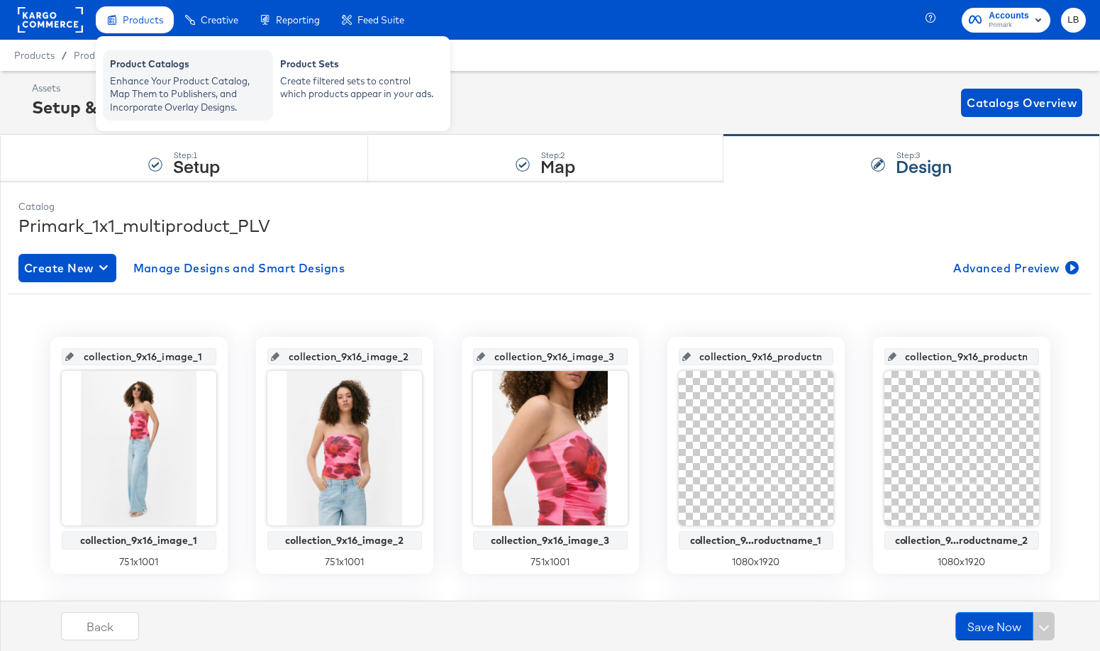
click at [152, 74] on div "Enhance Your Product Catalog, Map Them to Publishers, and Incorporate Overlay D…" at bounding box center [188, 94] width 156 height 40
